Goal: Task Accomplishment & Management: Use online tool/utility

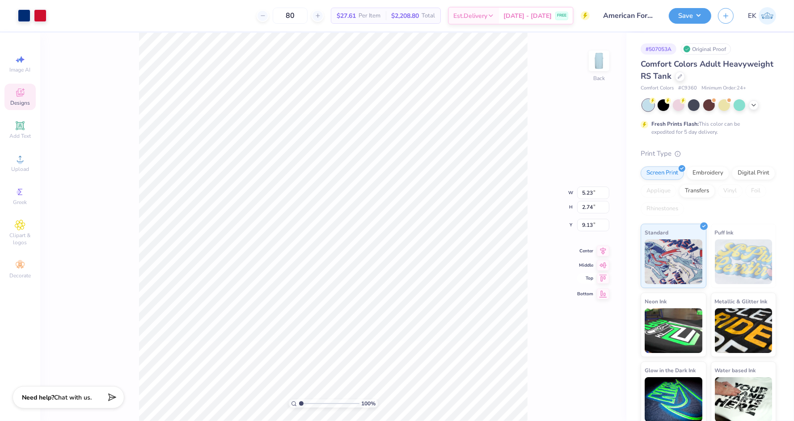
click at [604, 279] on icon at bounding box center [603, 278] width 13 height 11
click at [585, 219] on input "0.50" at bounding box center [593, 218] width 32 height 13
type input "2.36"
type input "2.26"
click at [695, 14] on button "Save" at bounding box center [690, 15] width 42 height 16
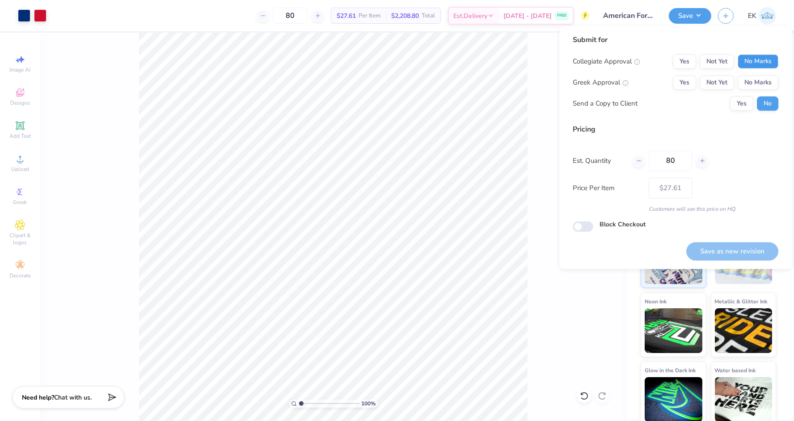
click at [759, 58] on button "No Marks" at bounding box center [758, 62] width 41 height 14
click at [747, 91] on div "Collegiate Approval Yes Not Yet No Marks Greek Approval Yes Not Yet No Marks Se…" at bounding box center [676, 83] width 206 height 56
click at [752, 84] on button "No Marks" at bounding box center [758, 83] width 41 height 14
click at [745, 250] on button "Save as new revision" at bounding box center [733, 251] width 92 height 18
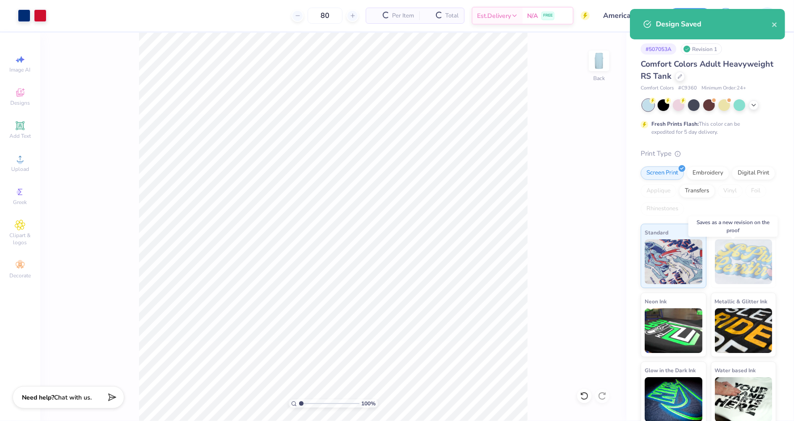
type input "– –"
